Goal: Information Seeking & Learning: Learn about a topic

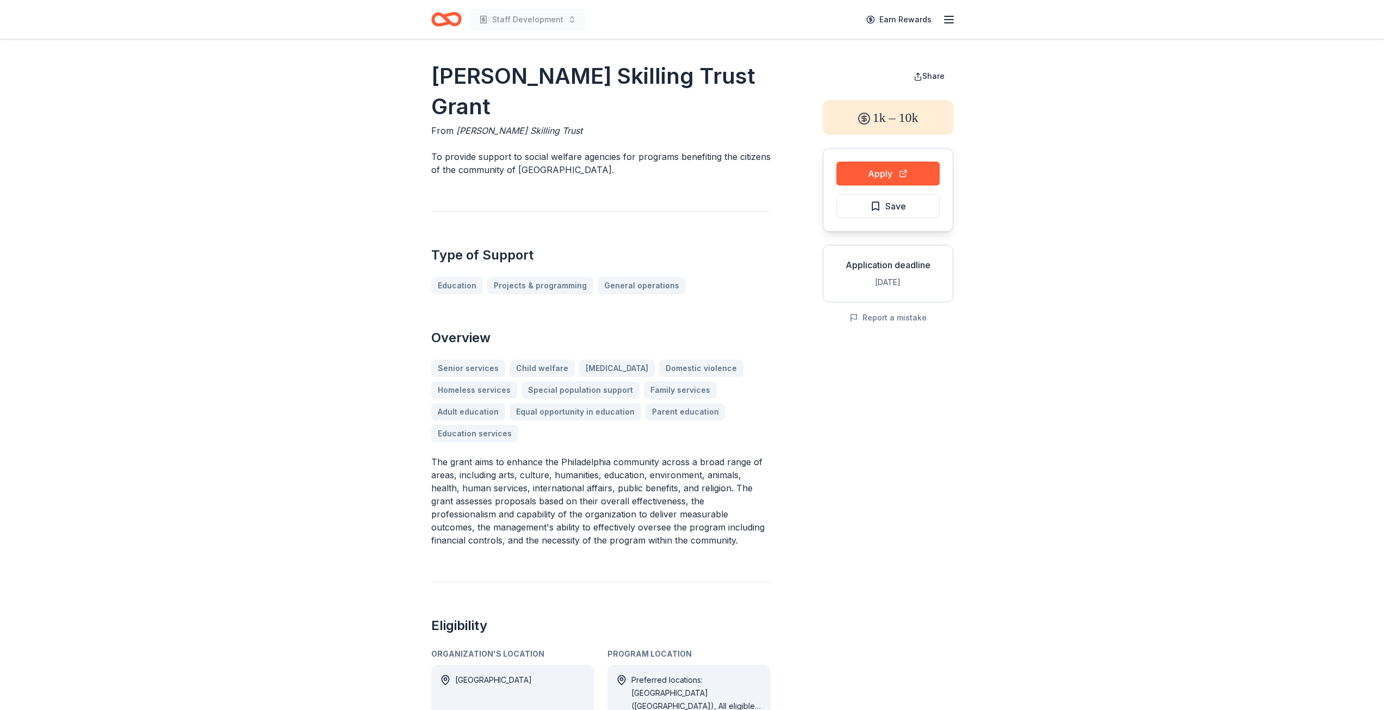
click at [554, 72] on h1 "Joseph Kennard Skilling Trust Grant" at bounding box center [600, 91] width 339 height 61
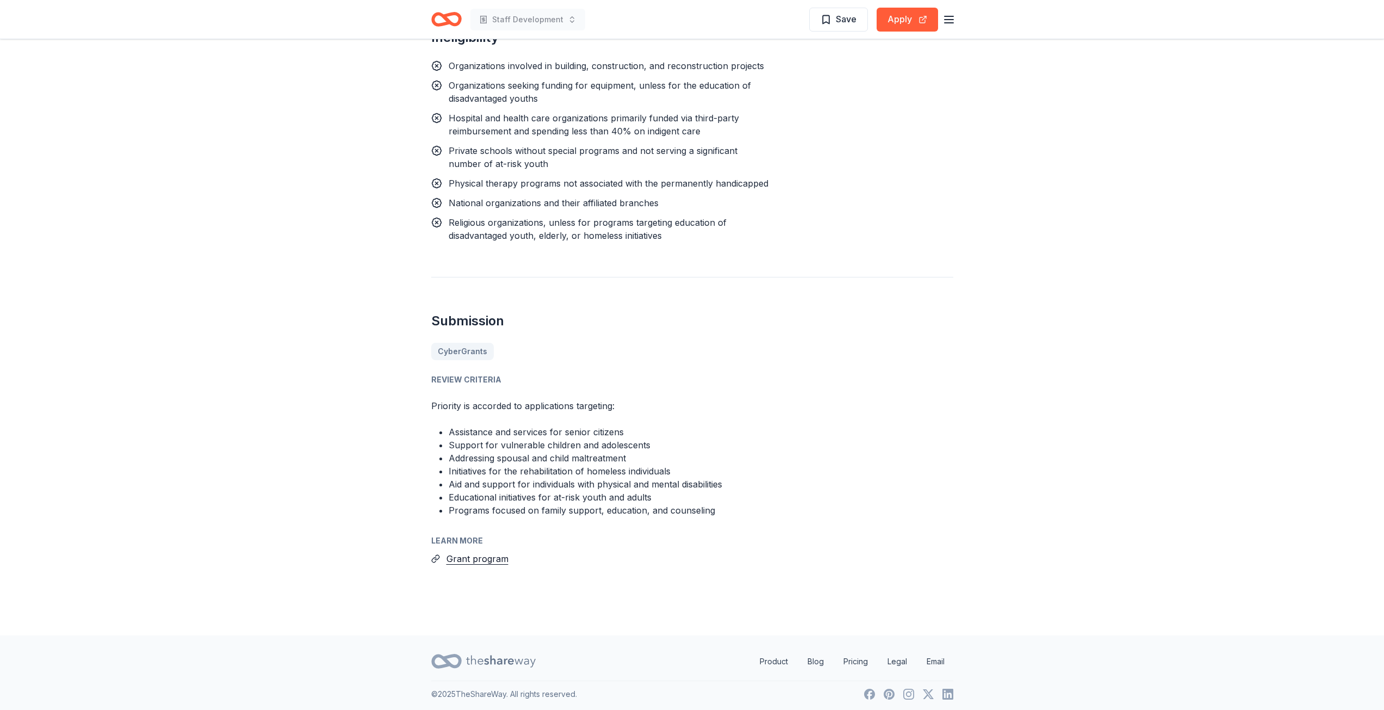
scroll to position [873, 0]
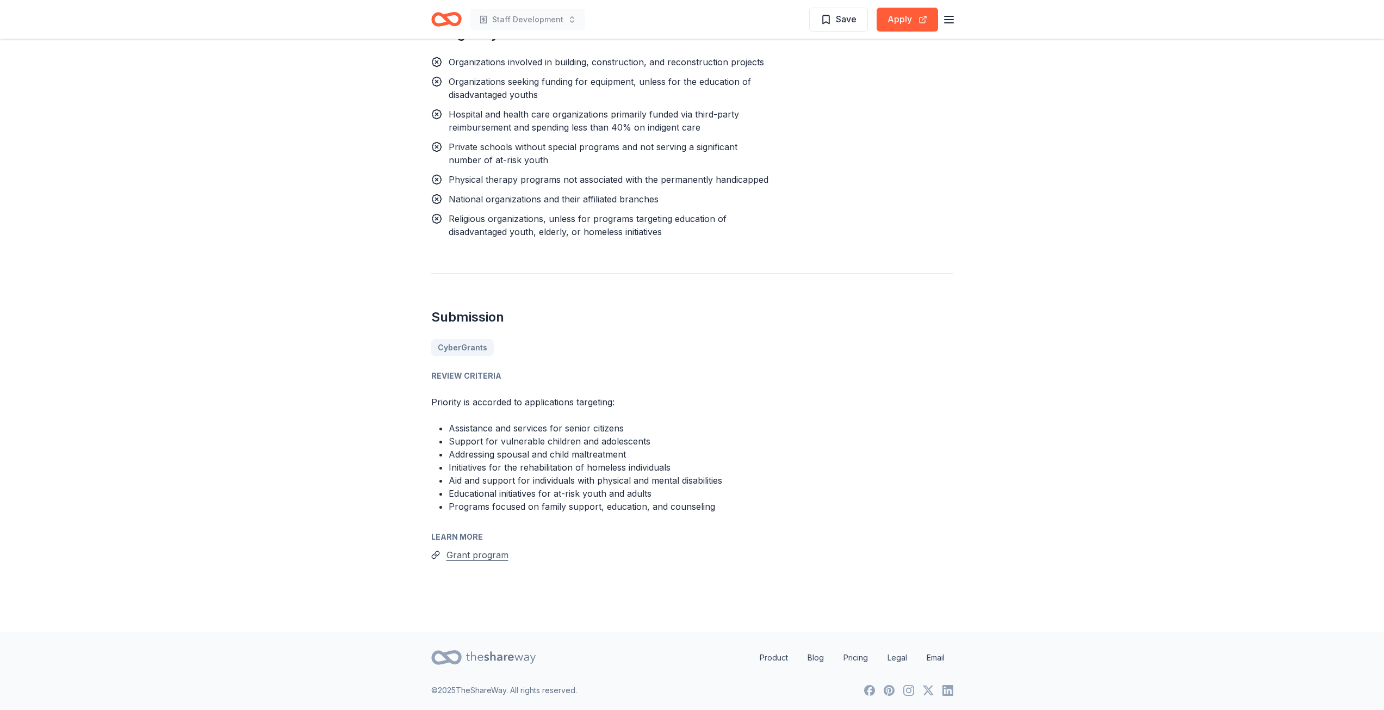
click at [482, 557] on button "Grant program" at bounding box center [478, 555] width 62 height 14
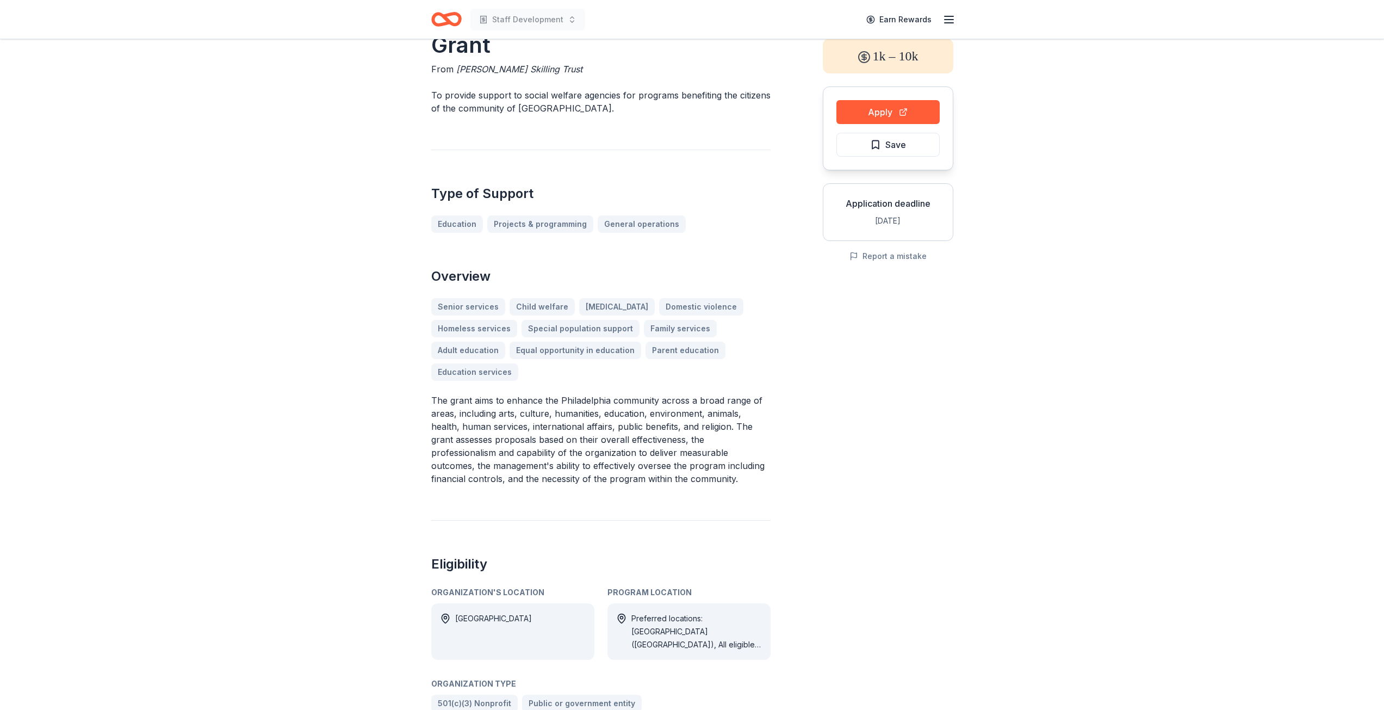
scroll to position [0, 0]
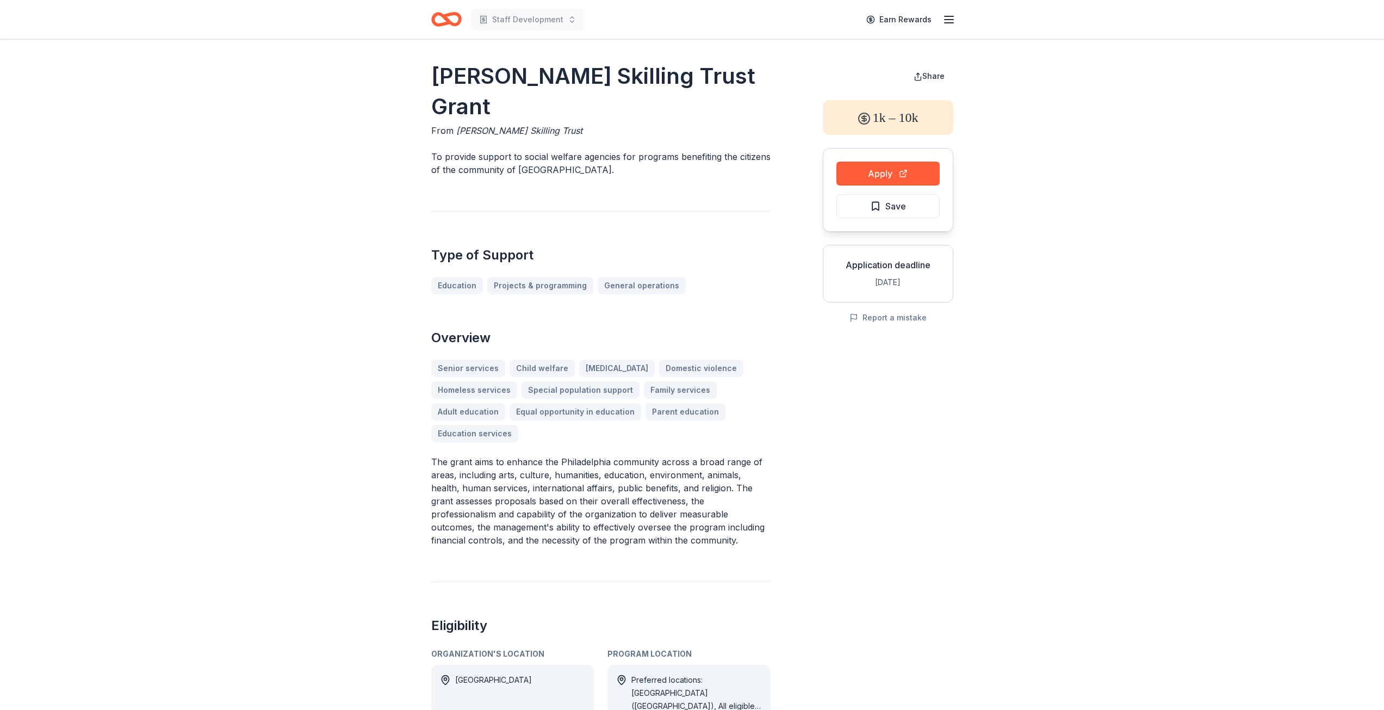
click at [749, 317] on div "Joseph Kennard Skilling Trust Grant From Joseph Kennard Skilling Trust To provi…" at bounding box center [600, 586] width 339 height 1050
click at [622, 289] on link "General operations" at bounding box center [646, 285] width 97 height 17
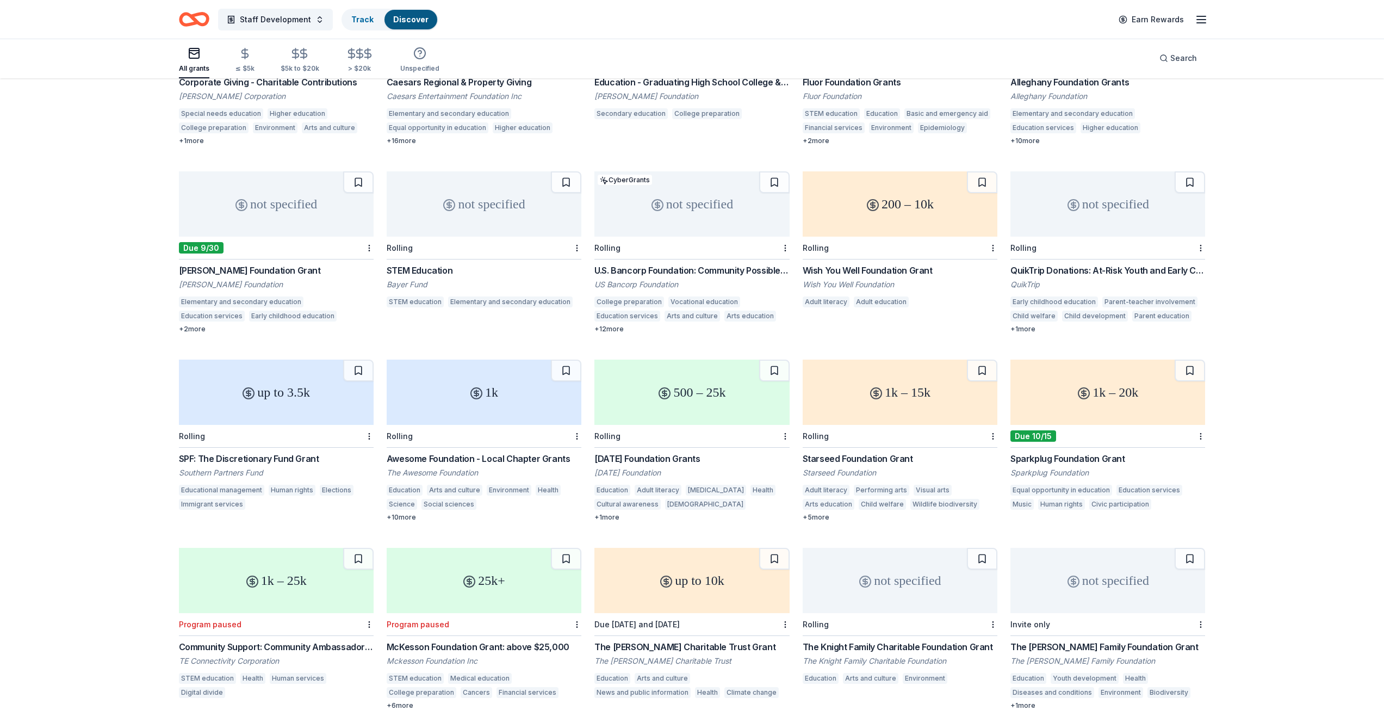
scroll to position [608, 0]
